Goal: Task Accomplishment & Management: Manage account settings

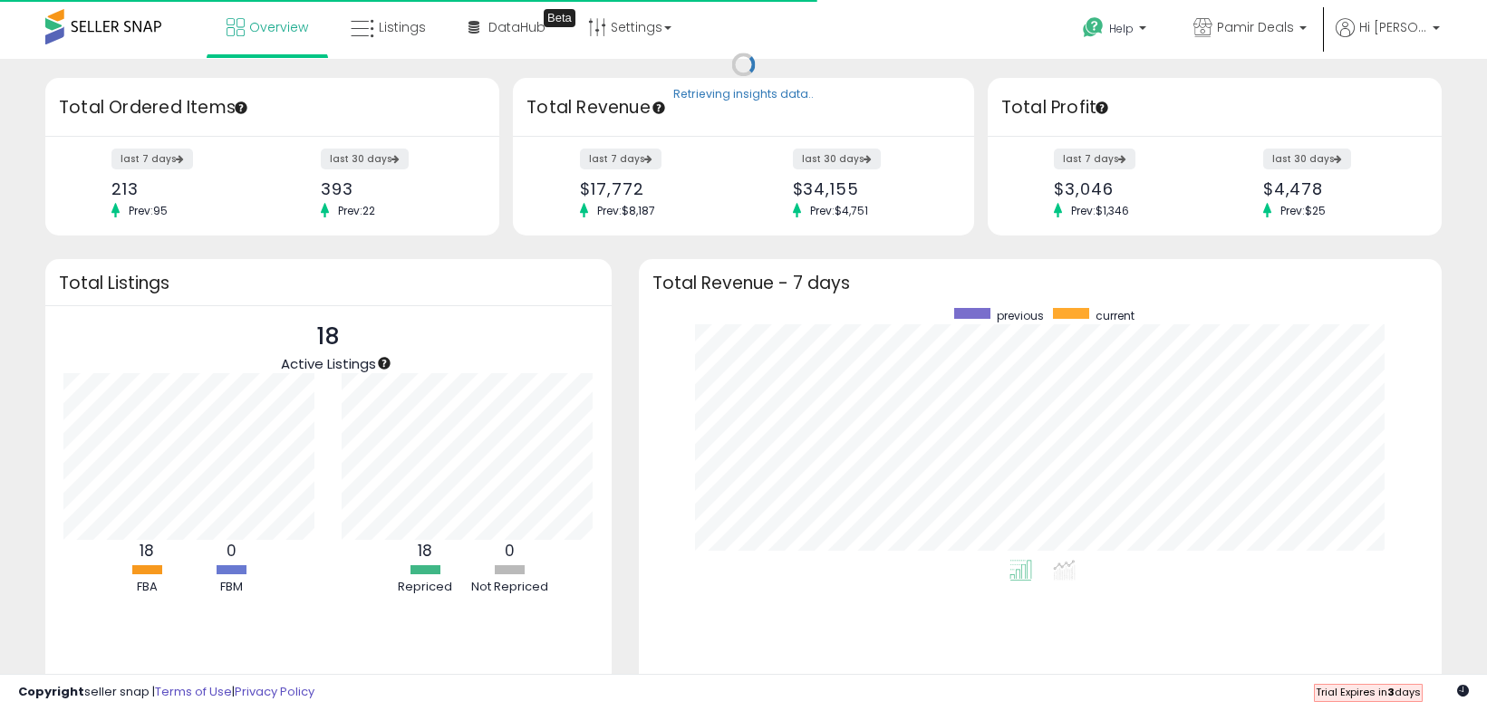
scroll to position [252, 767]
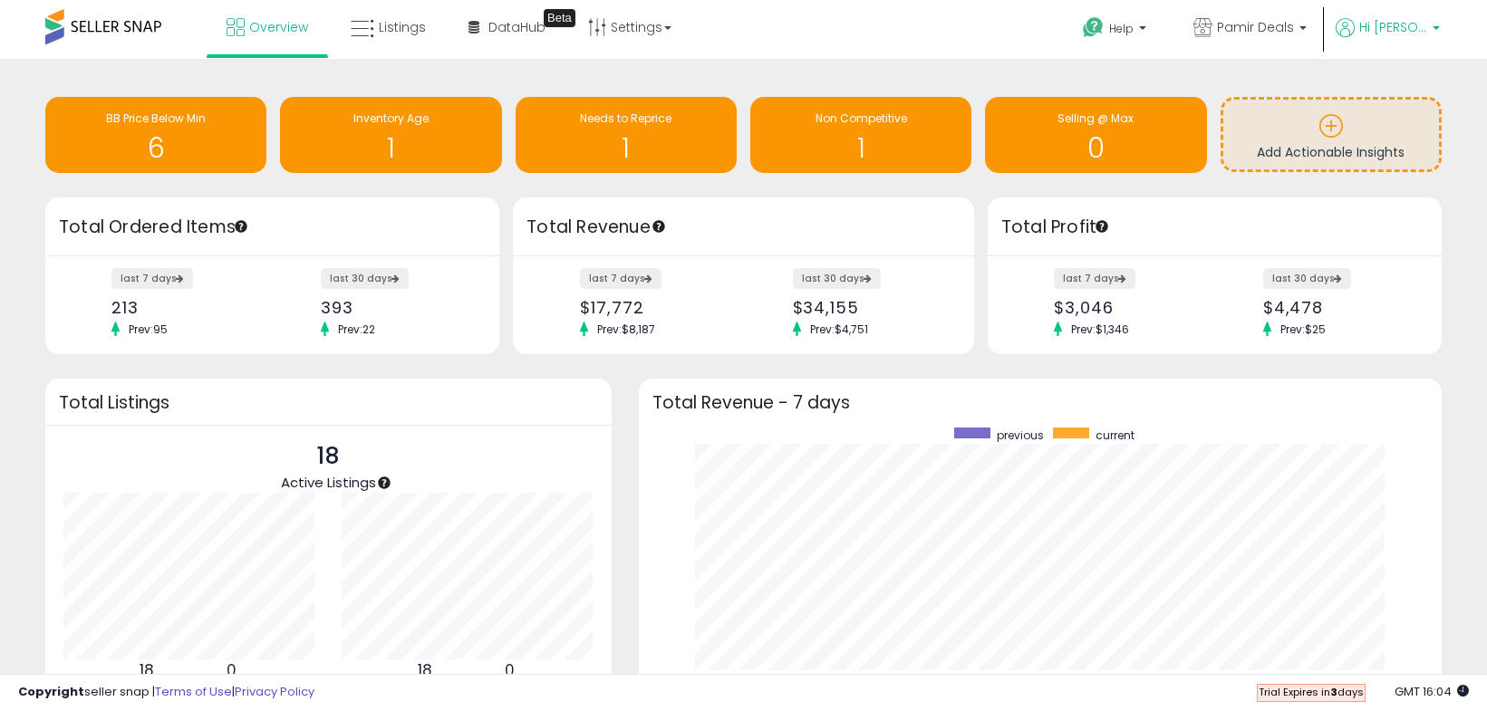
click at [1402, 30] on span "Hi [PERSON_NAME]" at bounding box center [1393, 27] width 68 height 18
click at [1294, 27] on span "Pamir Deals" at bounding box center [1255, 27] width 77 height 18
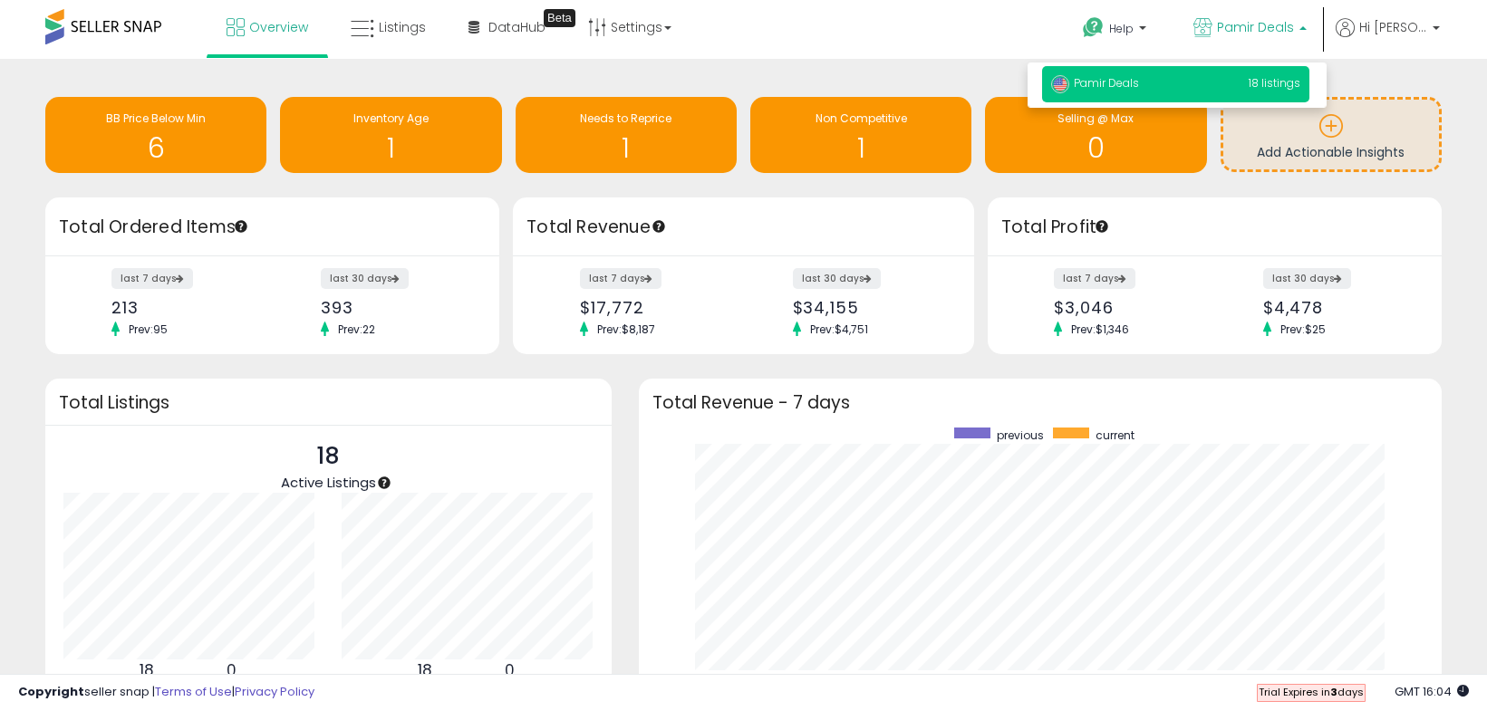
click at [1294, 27] on span "Pamir Deals" at bounding box center [1255, 27] width 77 height 18
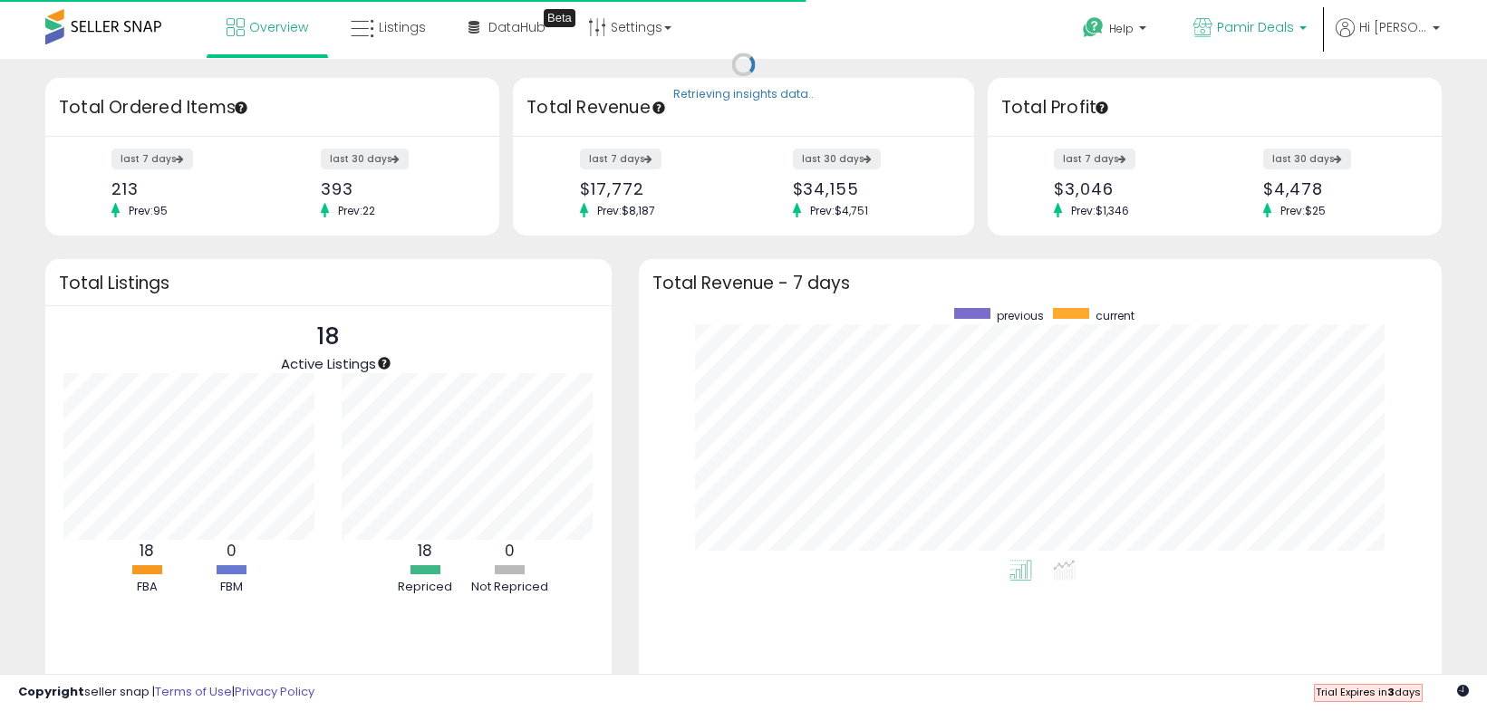
scroll to position [252, 767]
click at [1267, 20] on span "Pamir Deals" at bounding box center [1255, 27] width 77 height 18
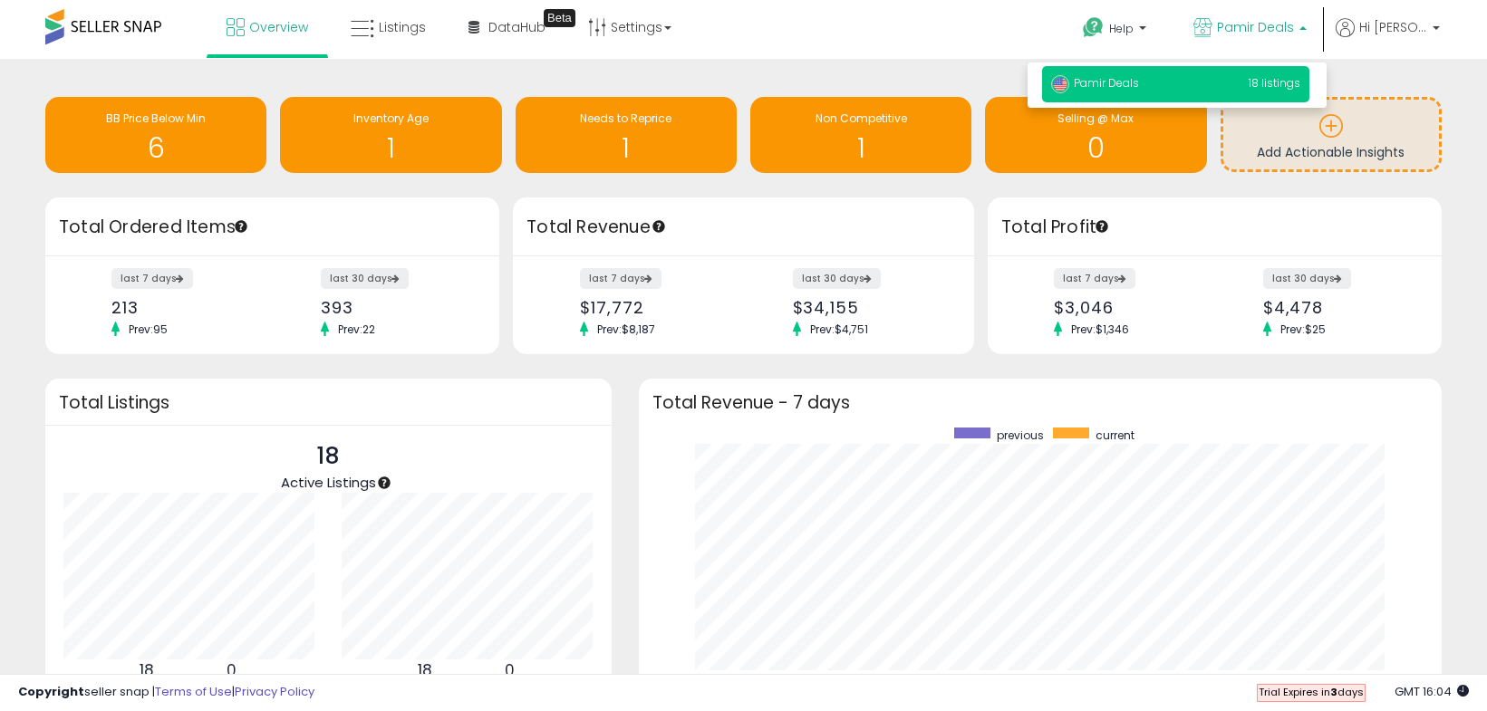
click at [1267, 20] on span "Pamir Deals" at bounding box center [1255, 27] width 77 height 18
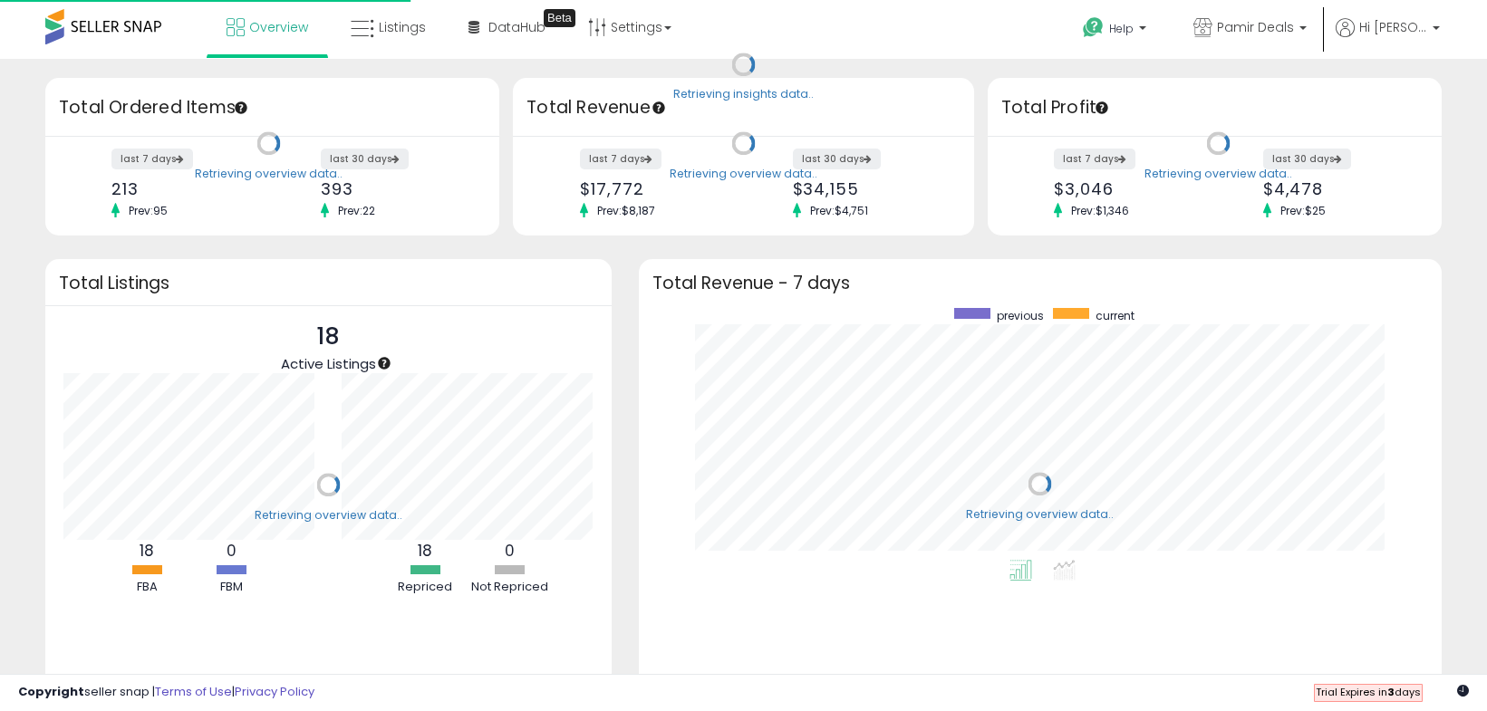
scroll to position [252, 767]
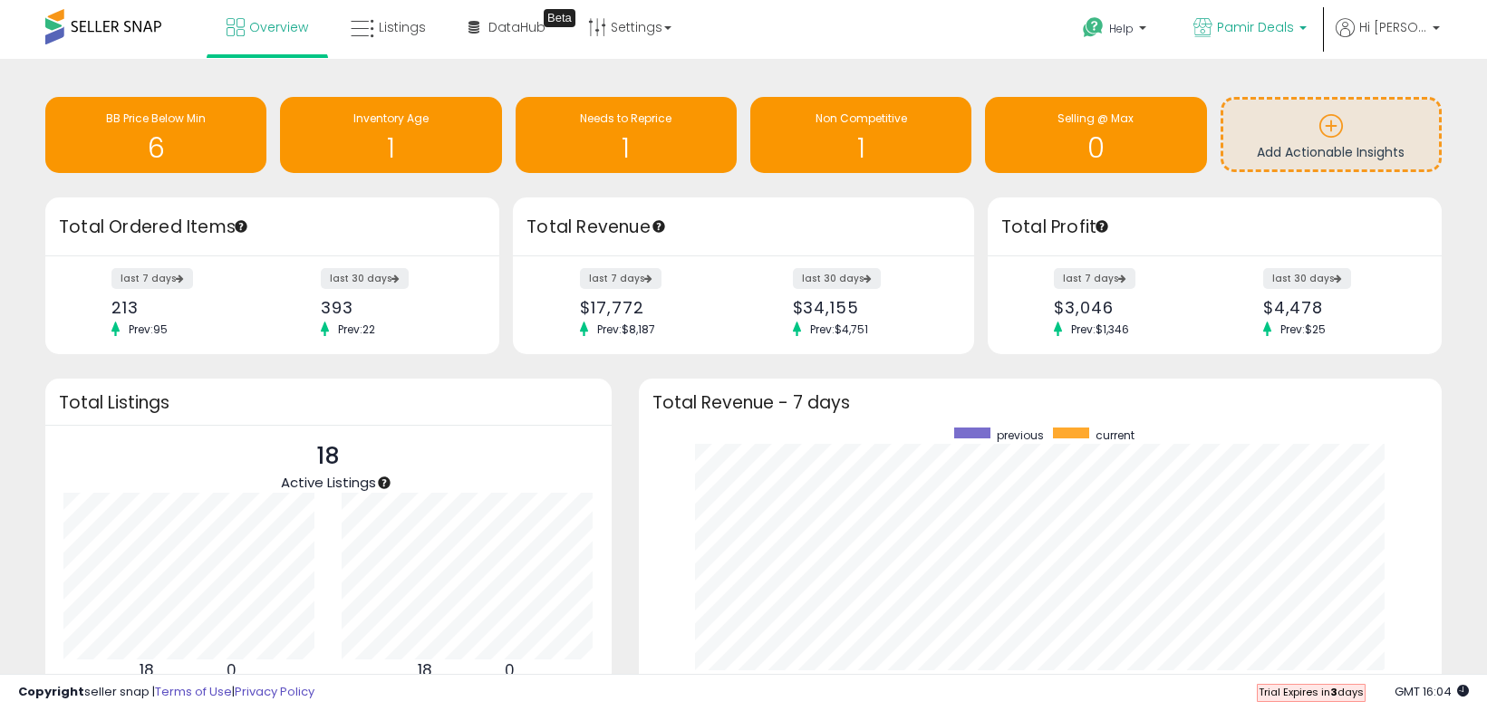
click at [1269, 38] on p "Pamir Deals" at bounding box center [1249, 29] width 113 height 23
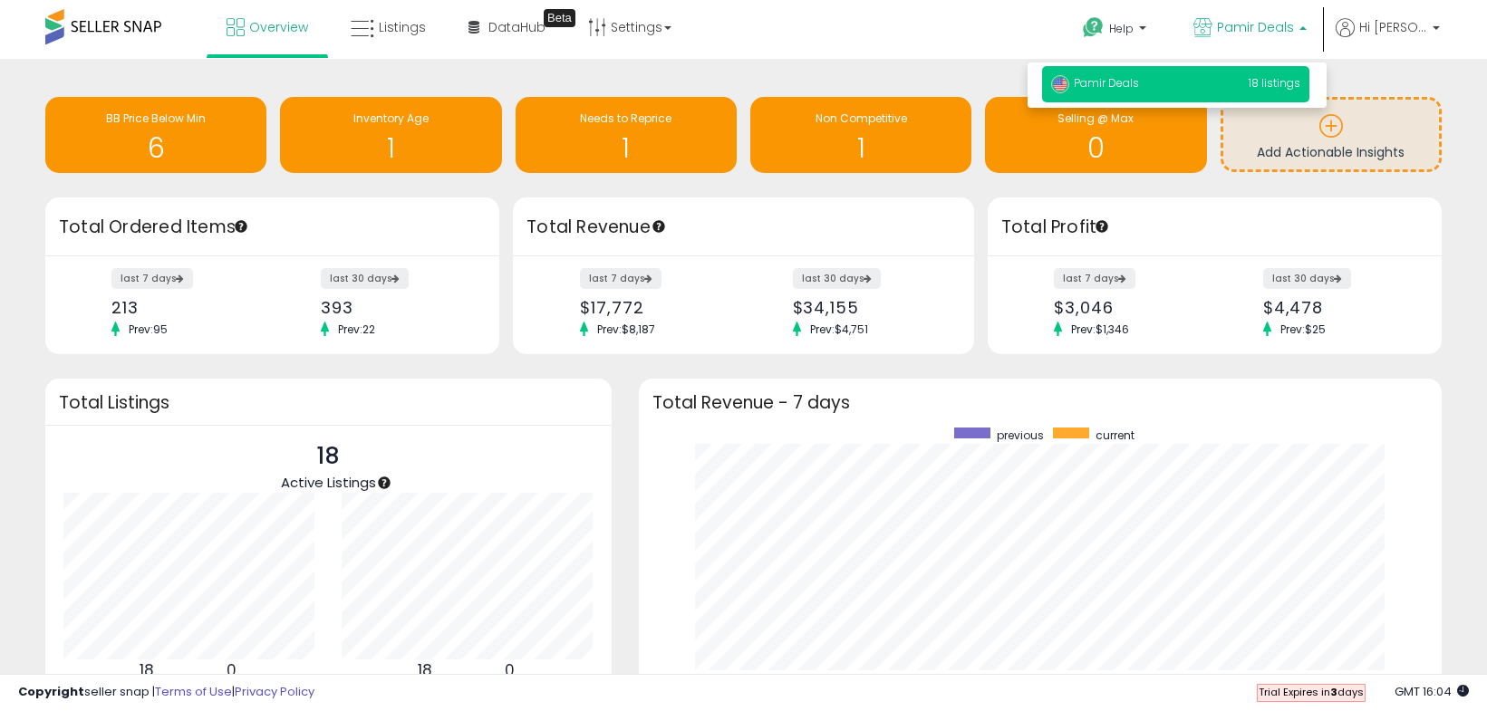
click at [1270, 38] on p "Pamir Deals" at bounding box center [1249, 29] width 113 height 23
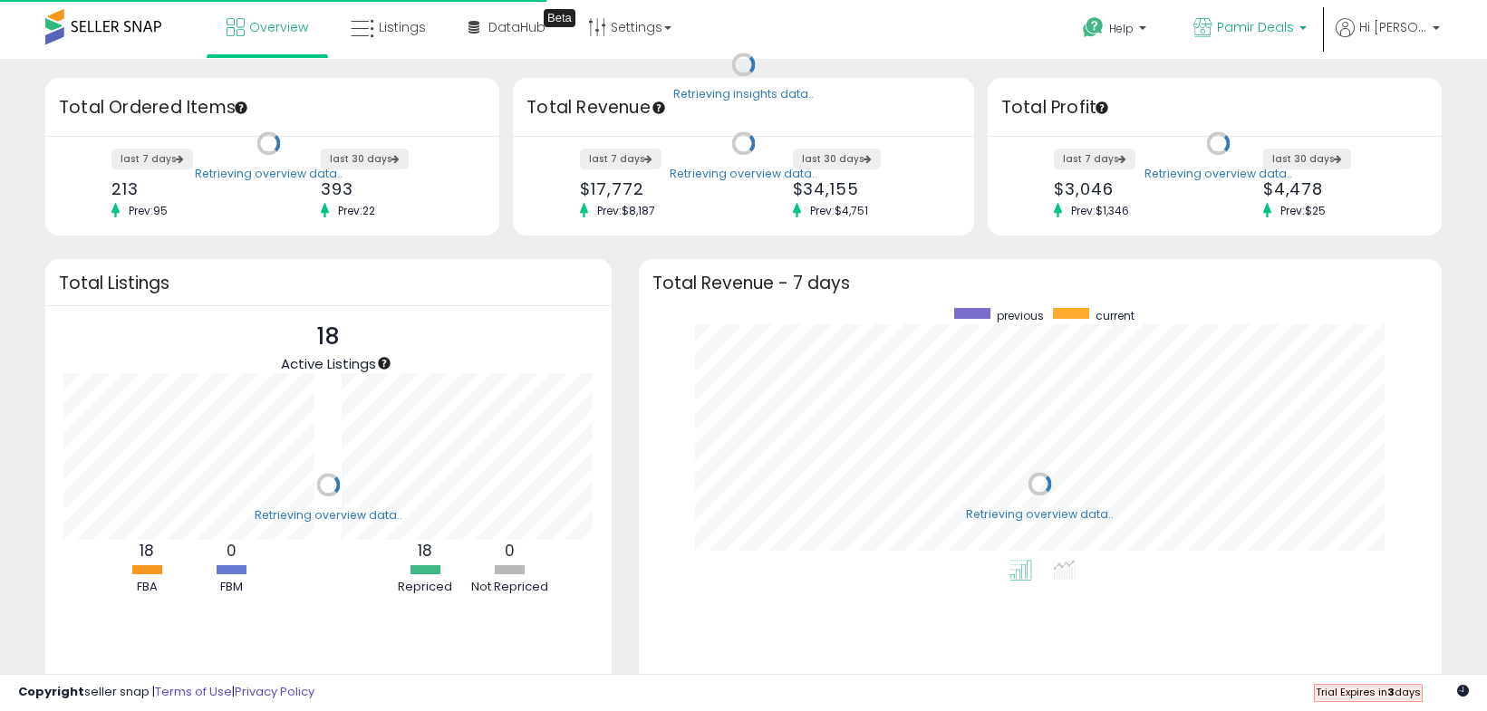
scroll to position [252, 767]
click at [1284, 24] on span "Pamir Deals" at bounding box center [1255, 27] width 77 height 18
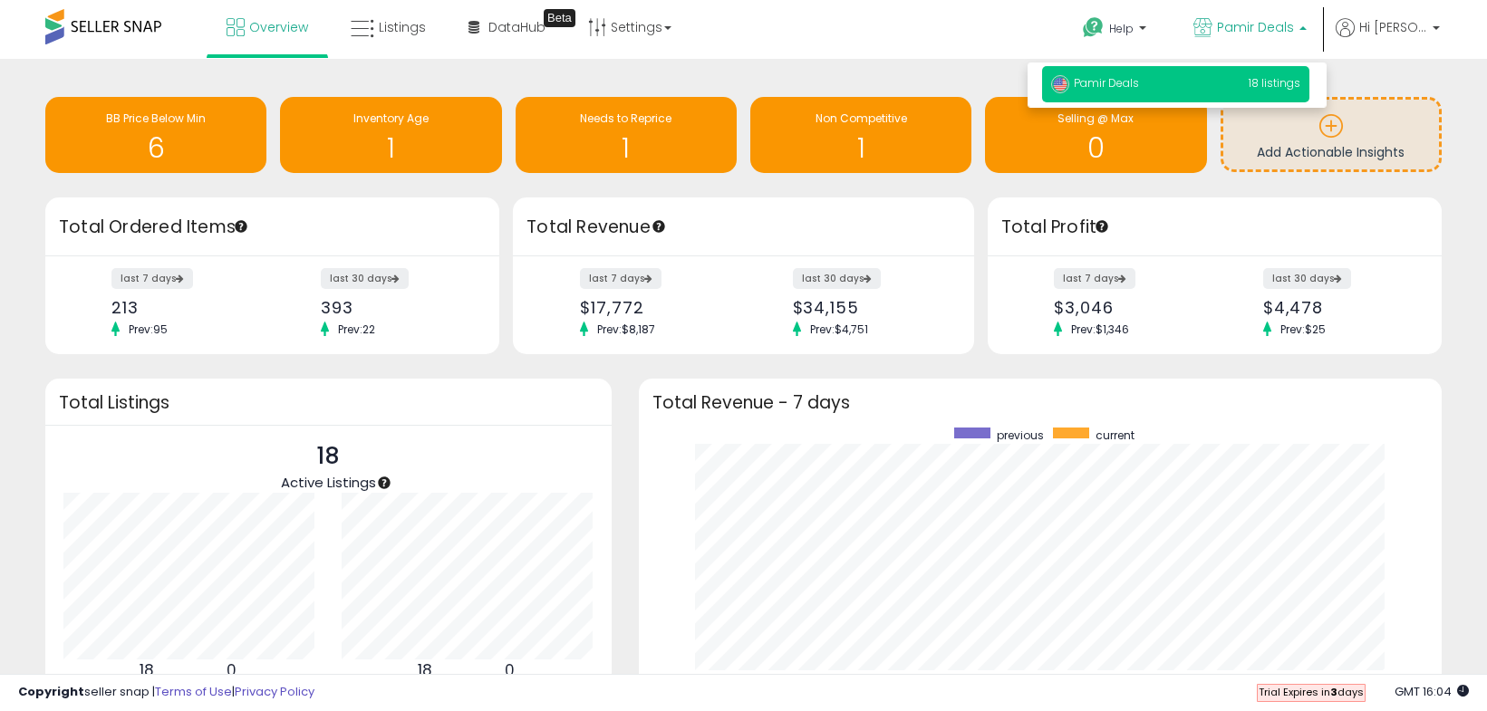
click at [1284, 24] on span "Pamir Deals" at bounding box center [1255, 27] width 77 height 18
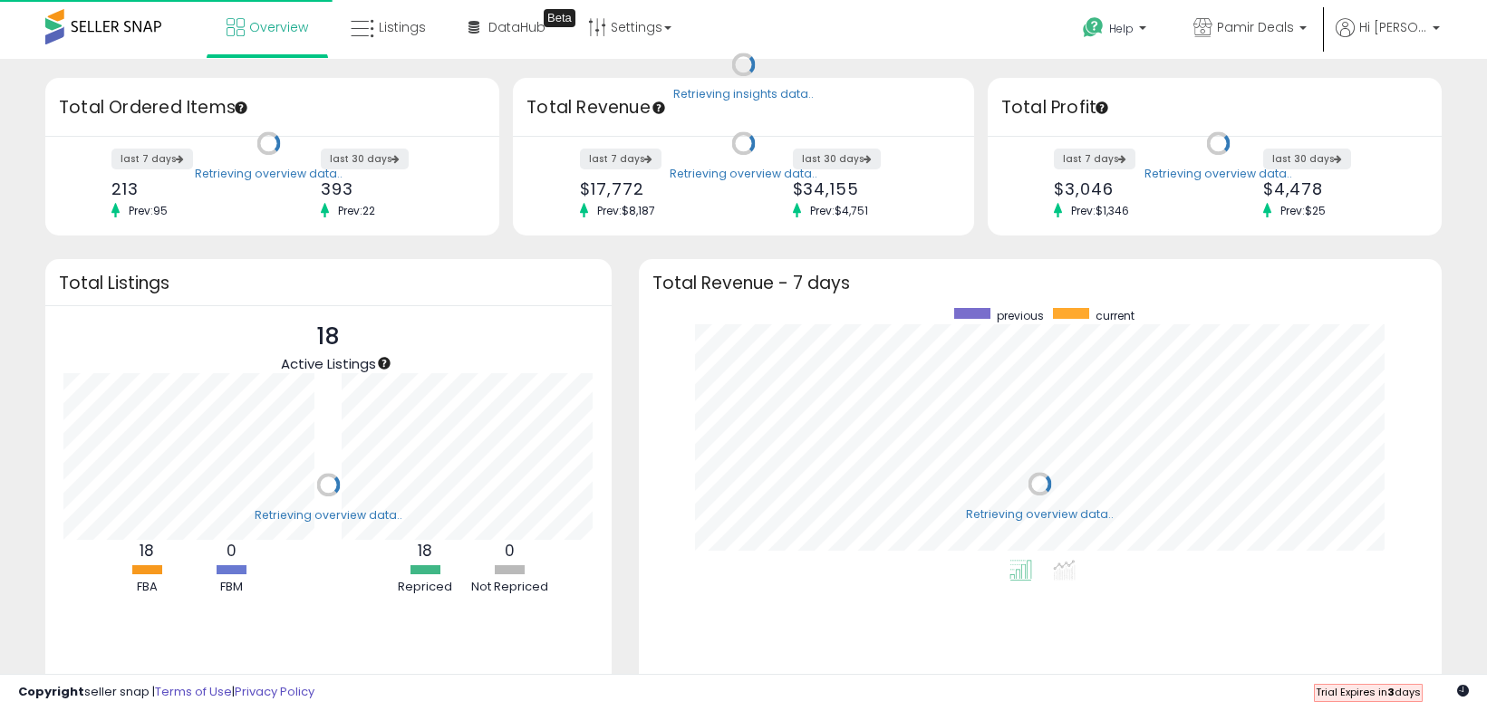
scroll to position [252, 767]
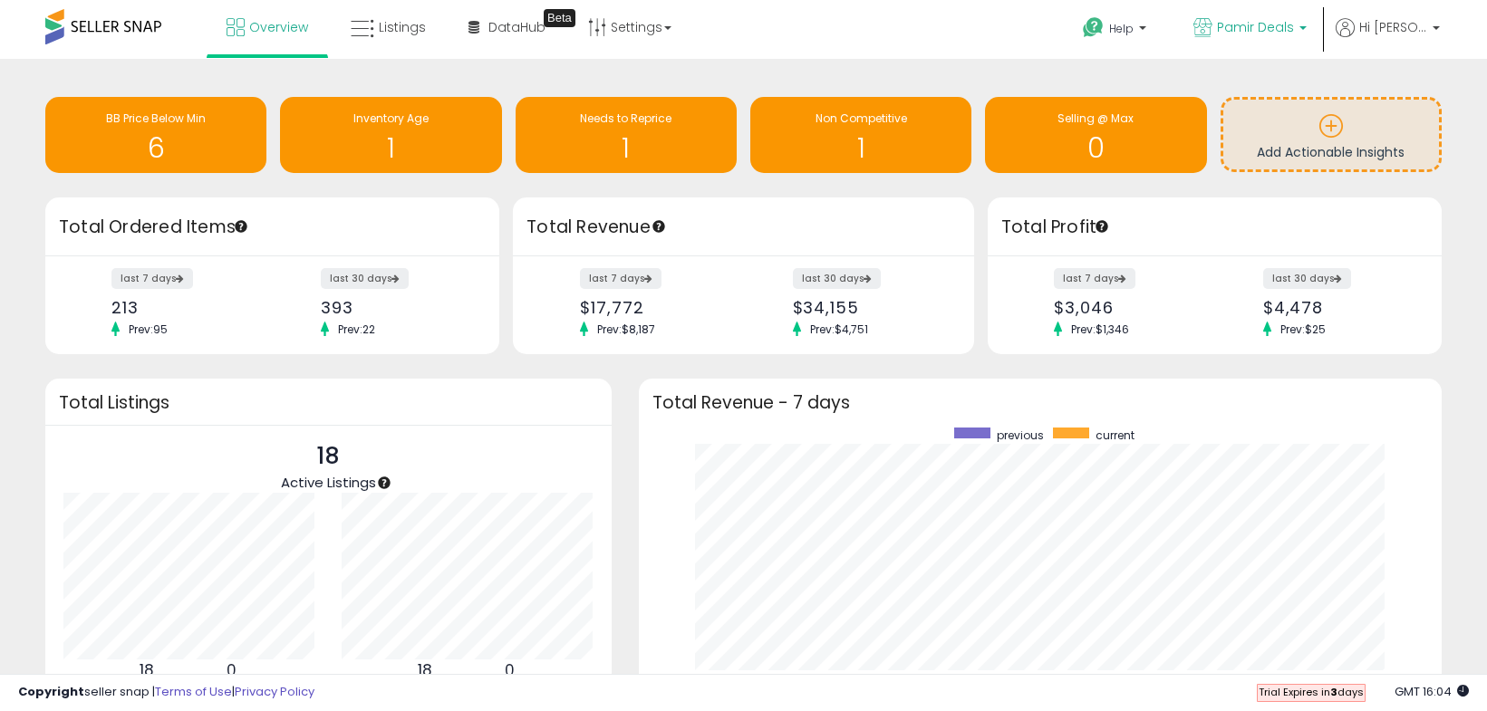
click at [1306, 30] on p "Pamir Deals" at bounding box center [1249, 29] width 113 height 23
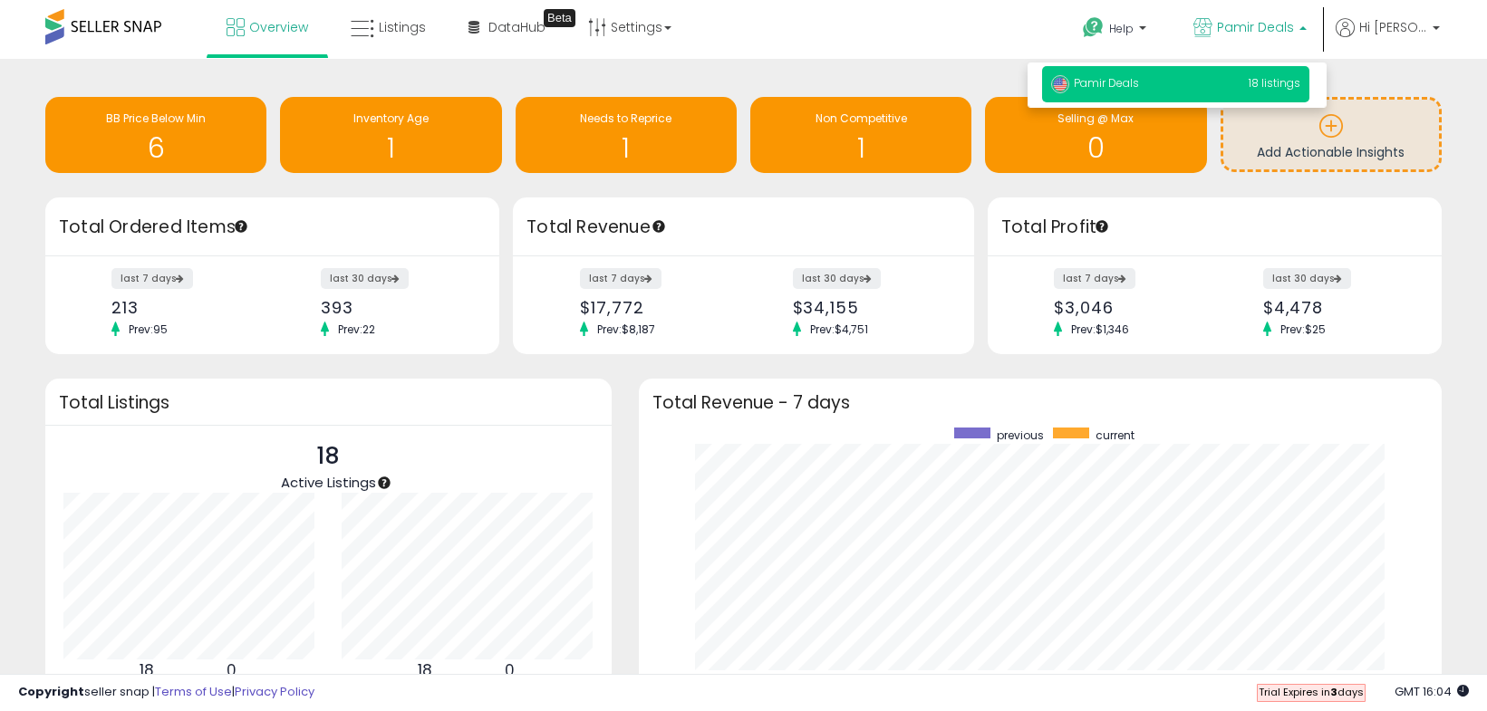
click at [1306, 30] on p "Pamir Deals" at bounding box center [1249, 29] width 113 height 23
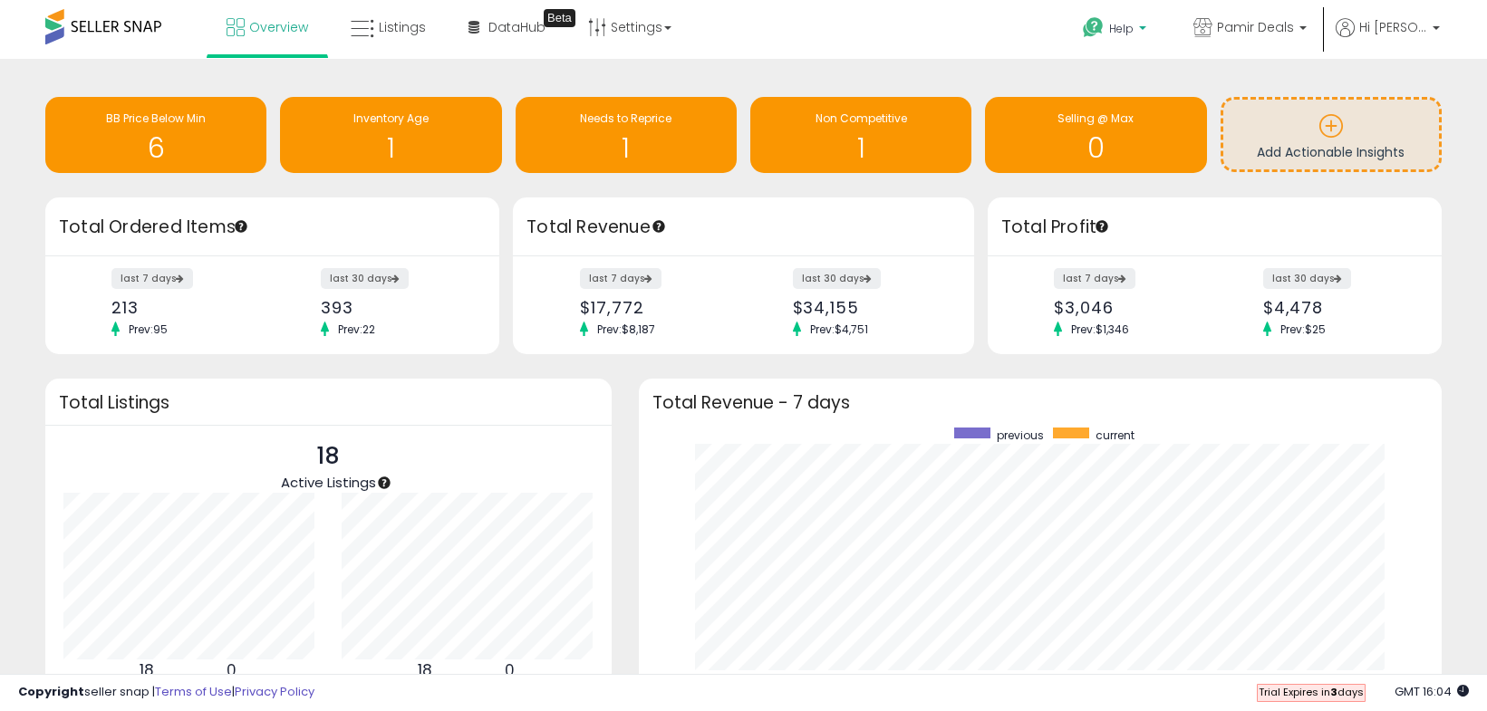
click at [1132, 31] on span "Help" at bounding box center [1121, 28] width 24 height 15
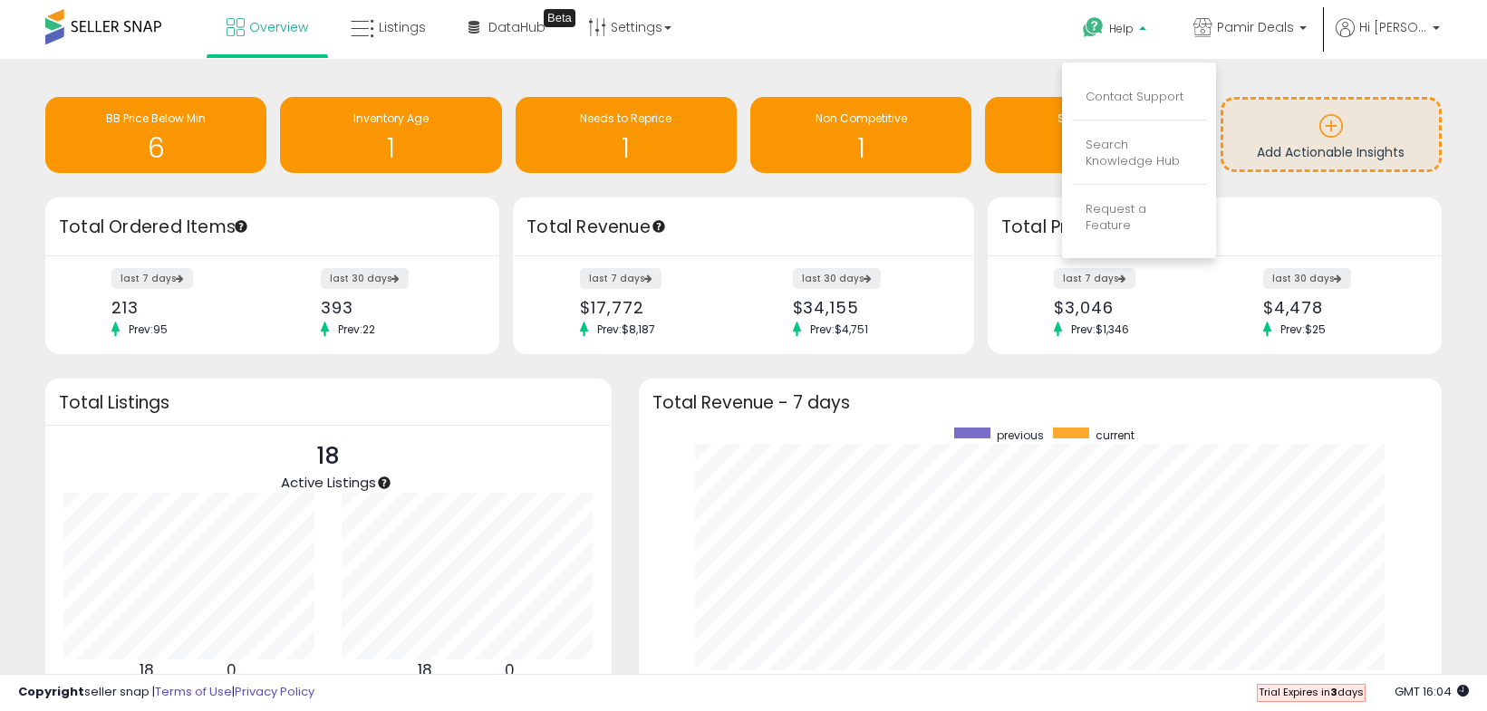
click at [1133, 31] on span "Help" at bounding box center [1121, 28] width 24 height 15
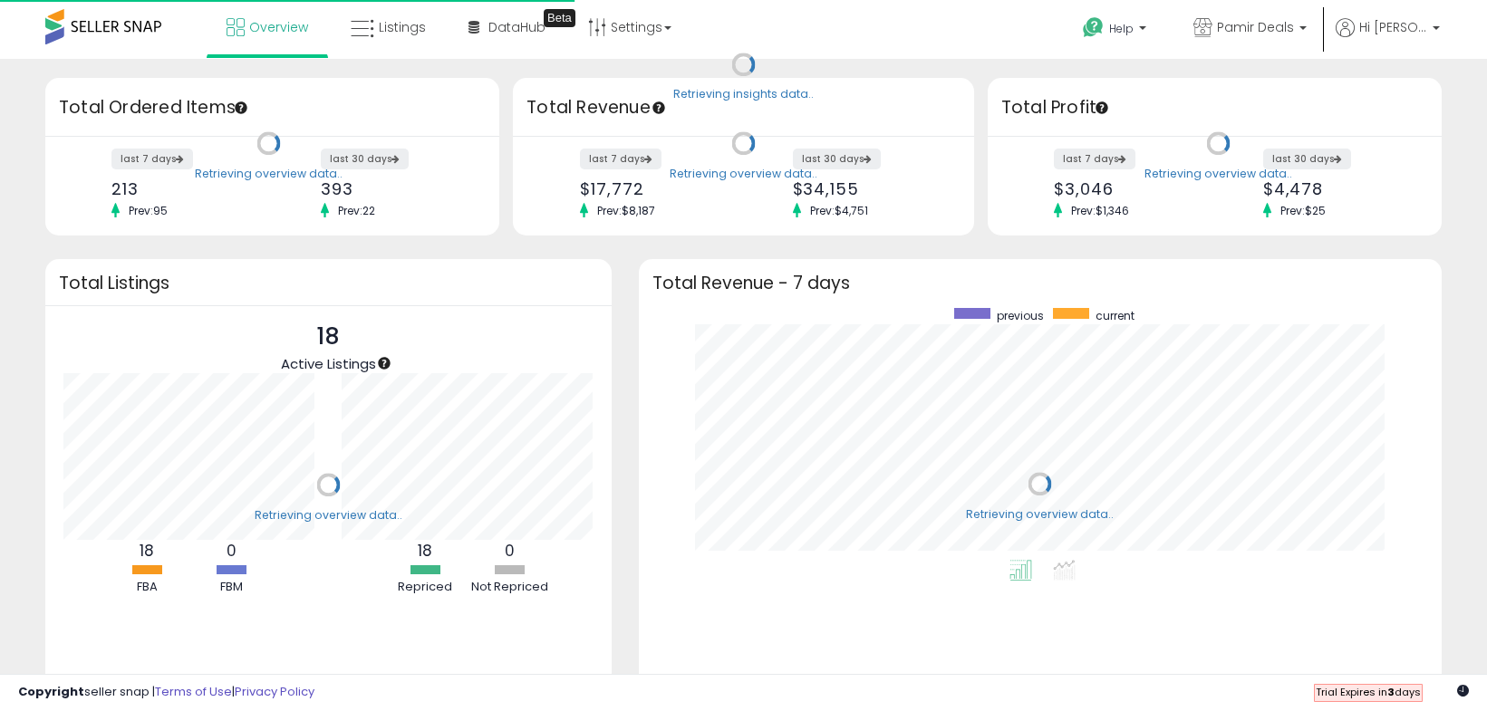
scroll to position [252, 767]
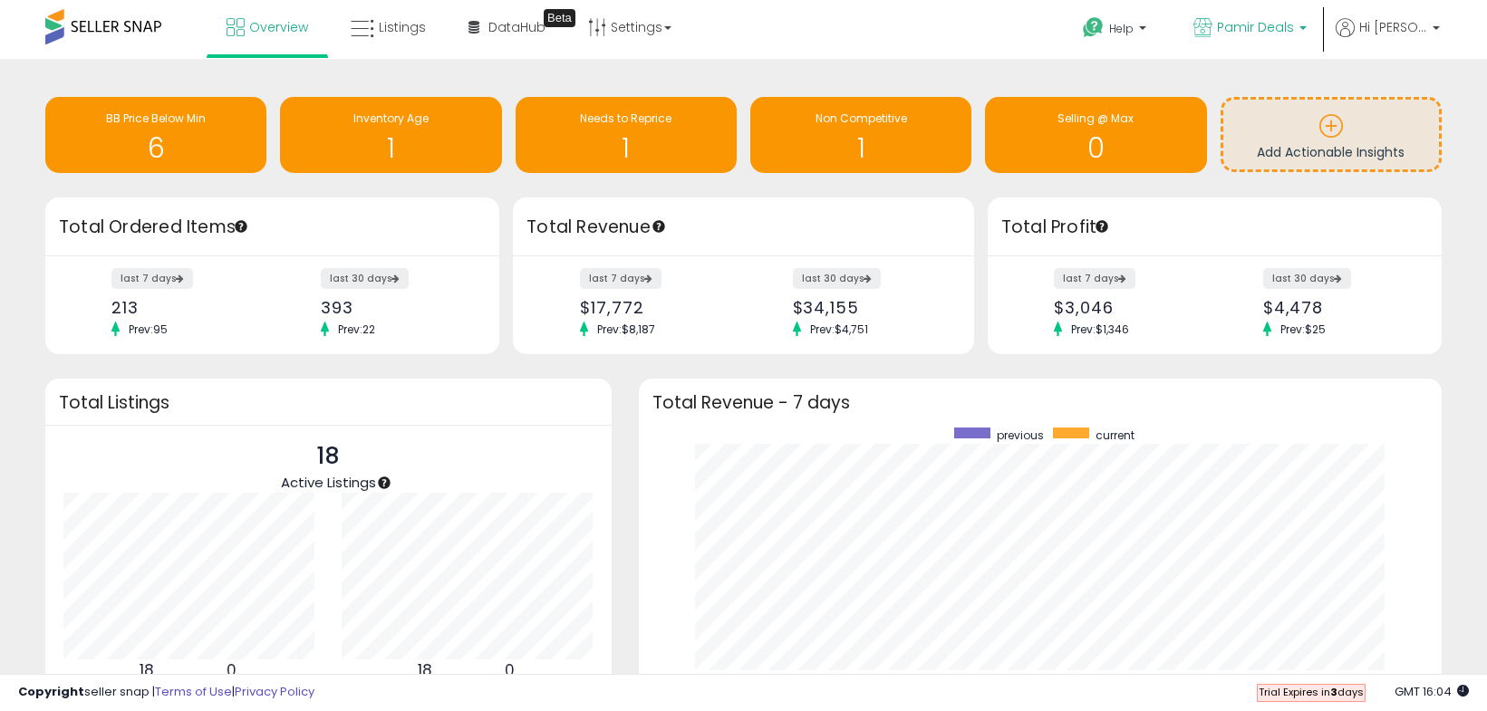
click at [1263, 25] on span "Pamir Deals" at bounding box center [1255, 27] width 77 height 18
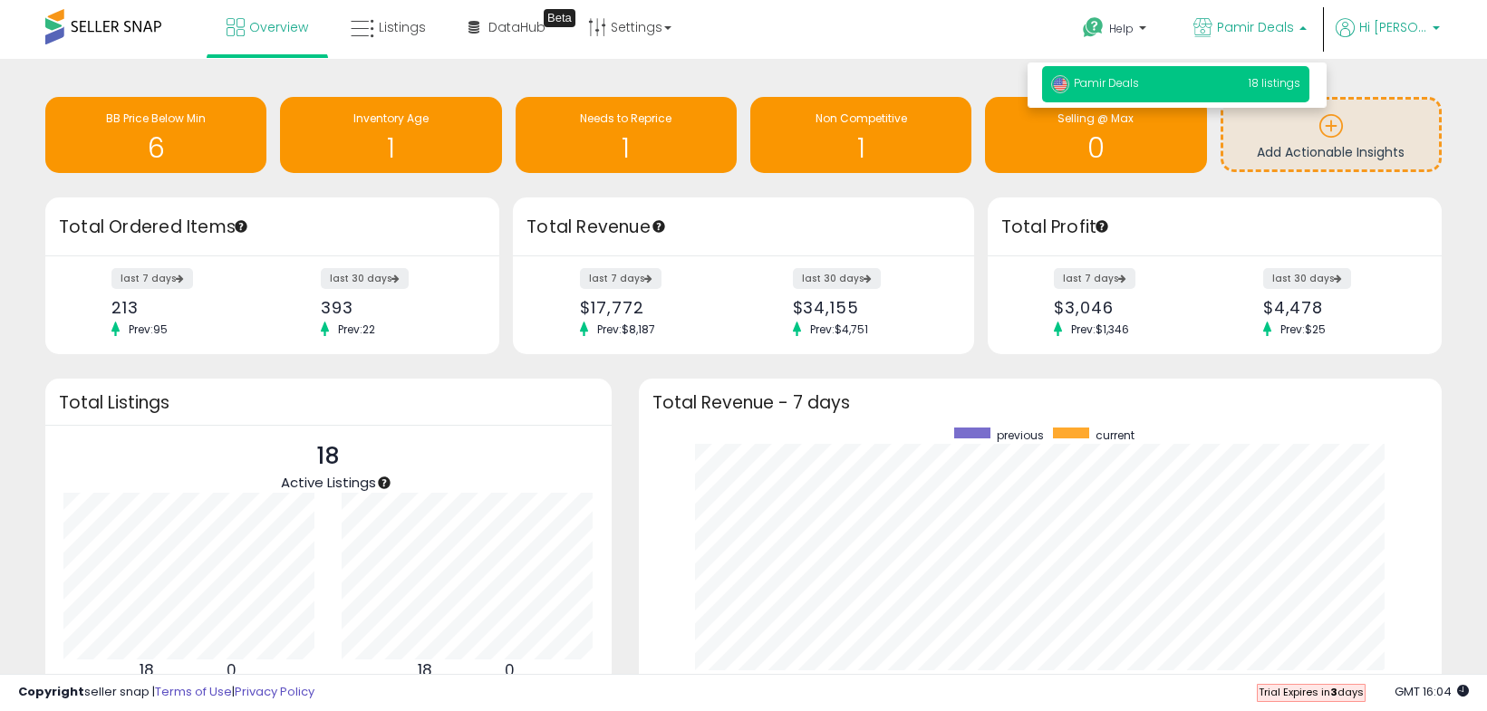
drag, startPoint x: 1266, startPoint y: 25, endPoint x: 1378, endPoint y: 33, distance: 112.6
click at [1267, 25] on span "Pamir Deals" at bounding box center [1255, 27] width 77 height 18
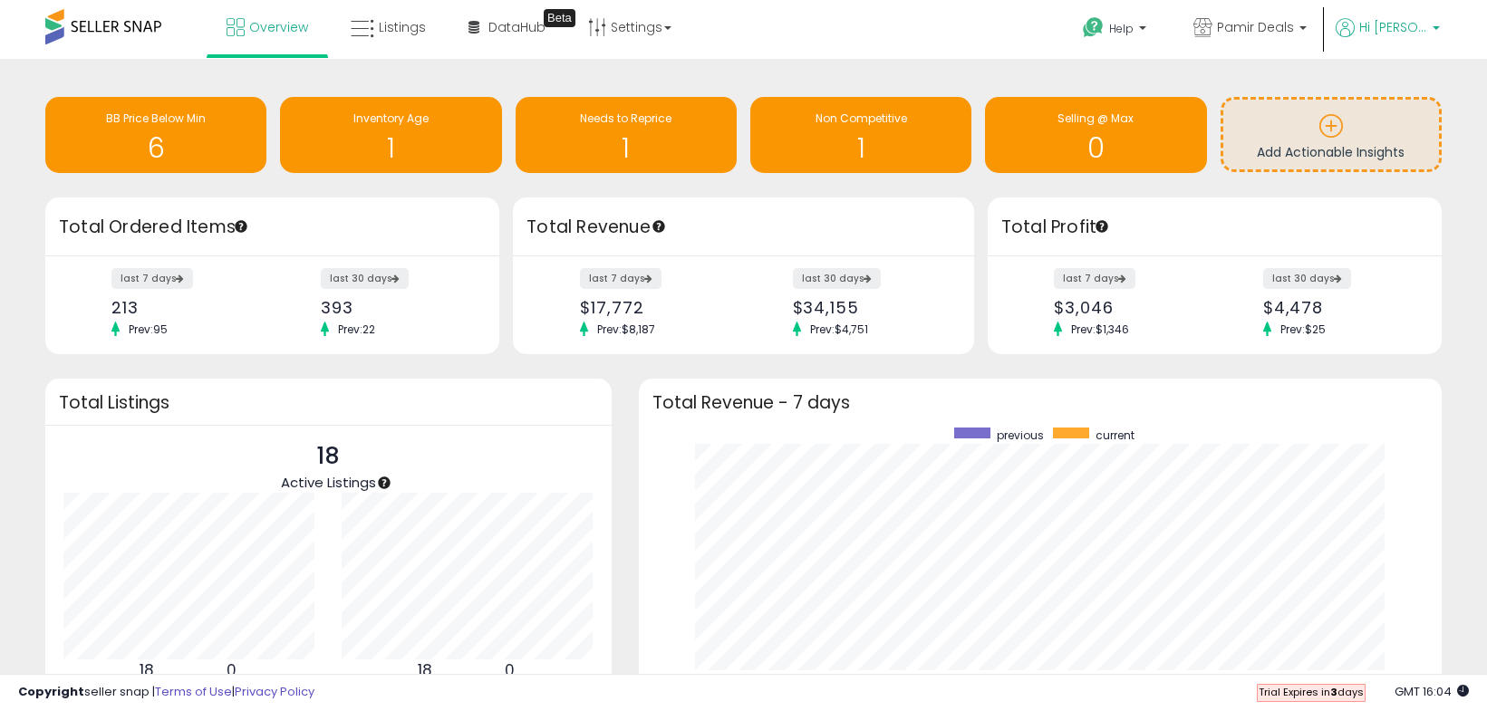
click at [1402, 31] on span "Hi [PERSON_NAME]" at bounding box center [1393, 27] width 68 height 18
click at [505, 78] on div "Retrieving insights data.. BB Price Below Min 6 Inventory Age 1 Needs to Repric…" at bounding box center [743, 137] width 1423 height 120
click at [1306, 18] on p "Pamir Deals" at bounding box center [1249, 29] width 113 height 23
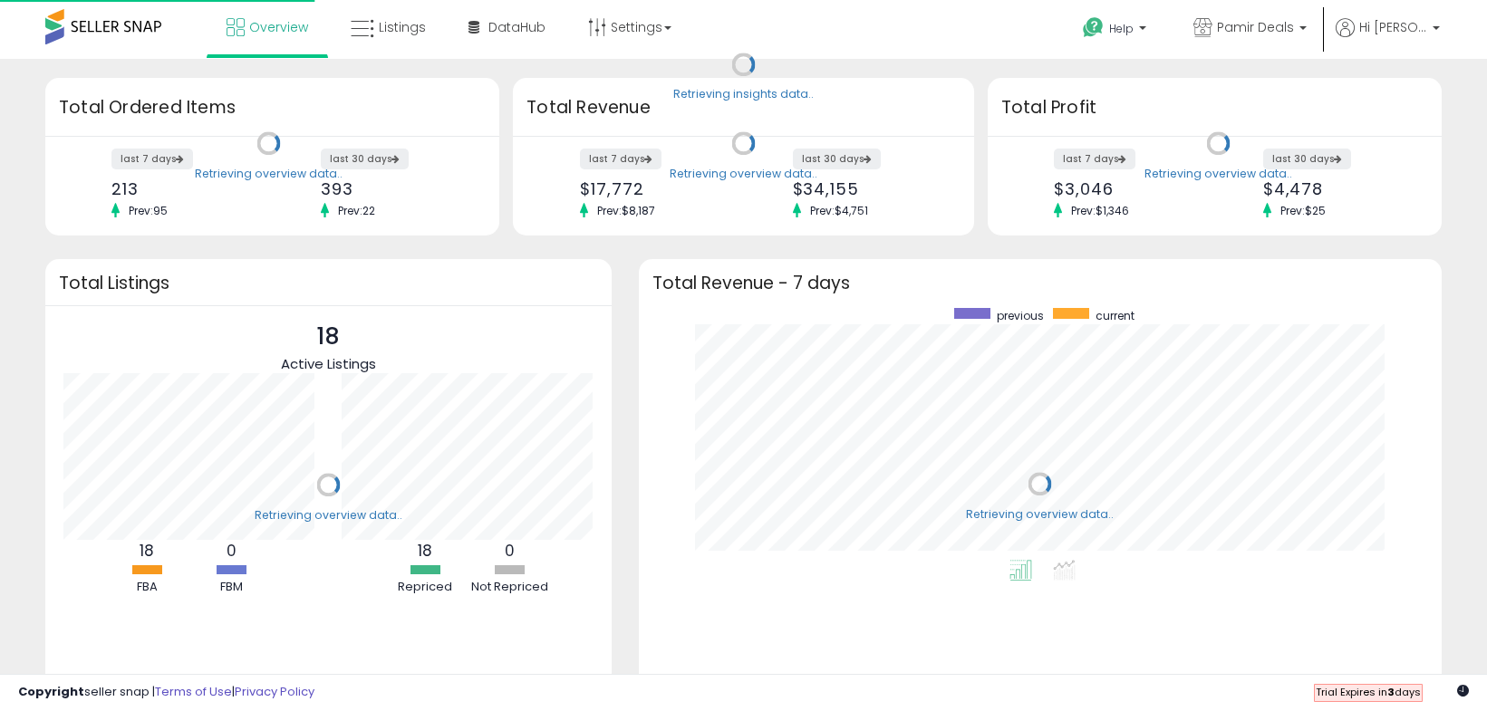
scroll to position [252, 767]
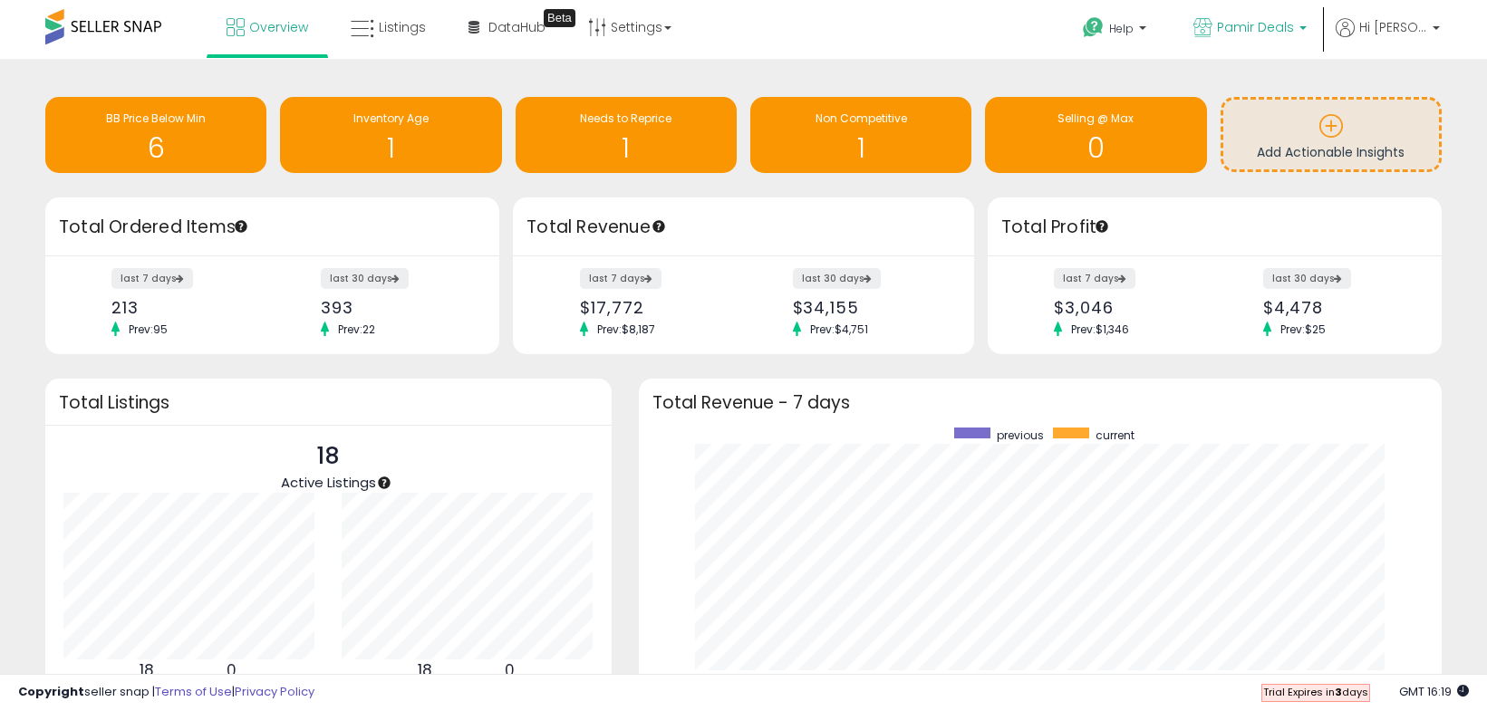
click at [1266, 35] on span "Pamir Deals" at bounding box center [1255, 27] width 77 height 18
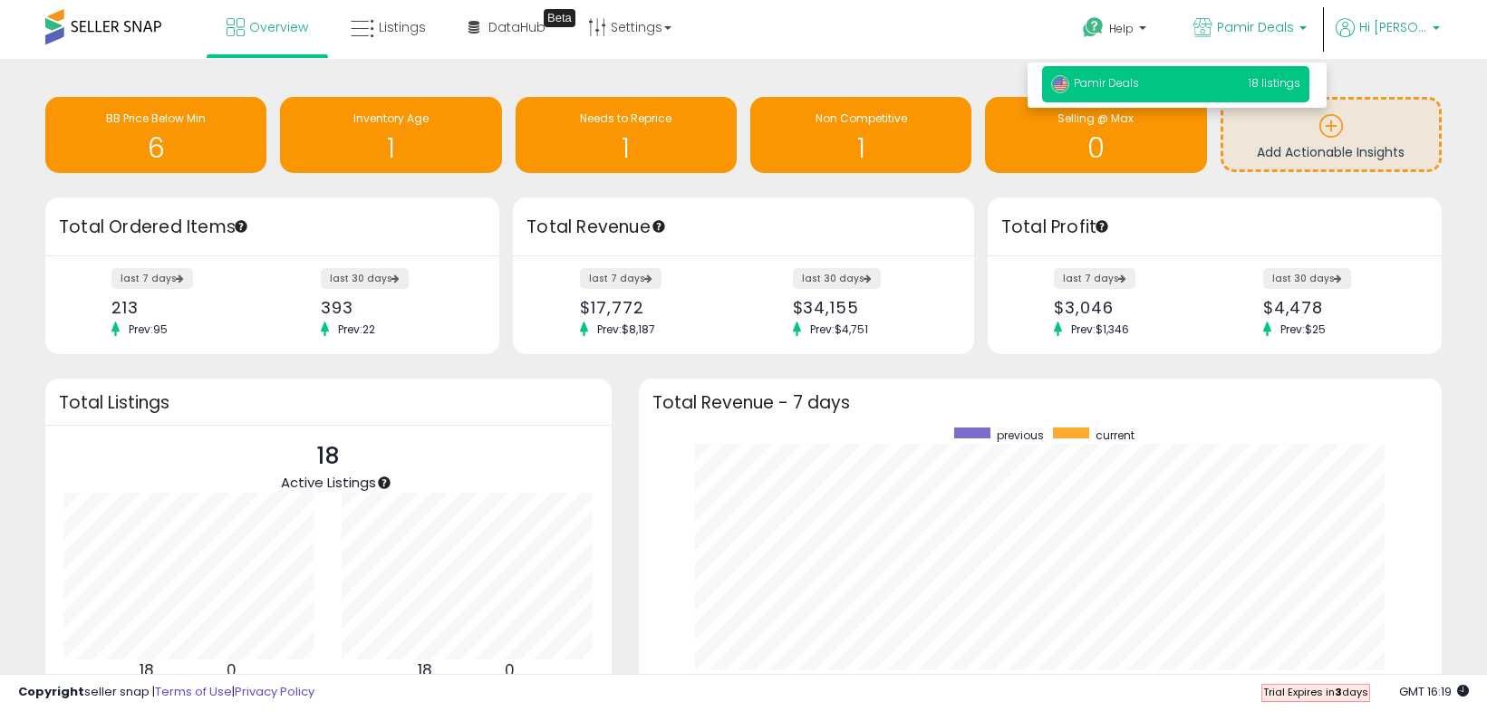
click at [1379, 34] on span "Hi [PERSON_NAME]" at bounding box center [1393, 27] width 68 height 18
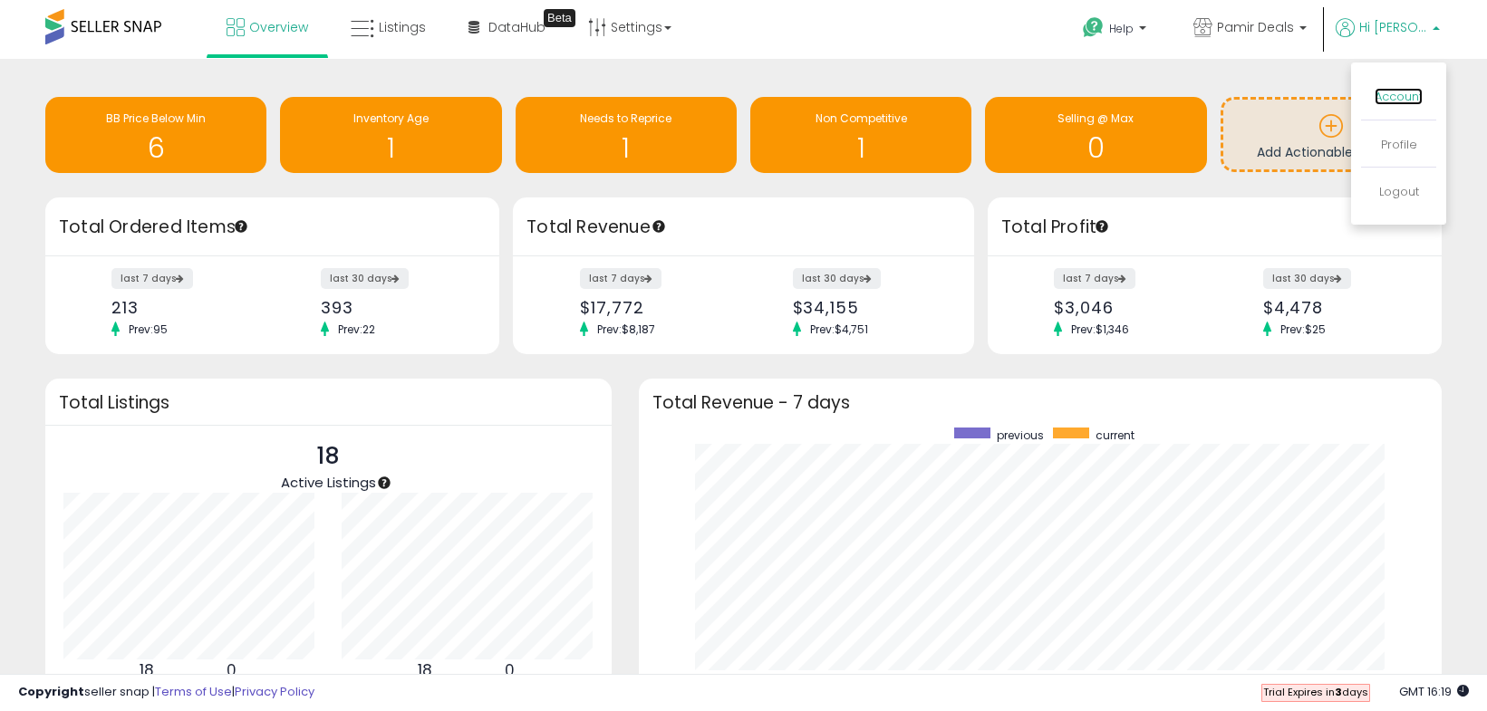
click at [1400, 92] on link "Account" at bounding box center [1398, 96] width 48 height 17
